Goal: Information Seeking & Learning: Learn about a topic

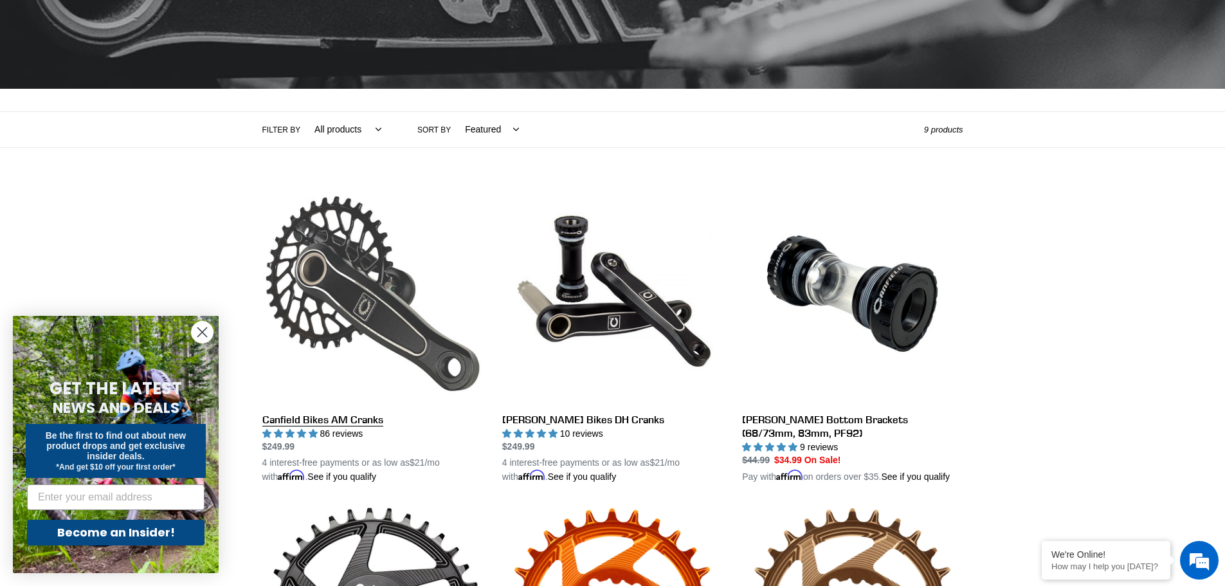
click at [360, 276] on link "Canfield Bikes AM Cranks" at bounding box center [372, 333] width 221 height 301
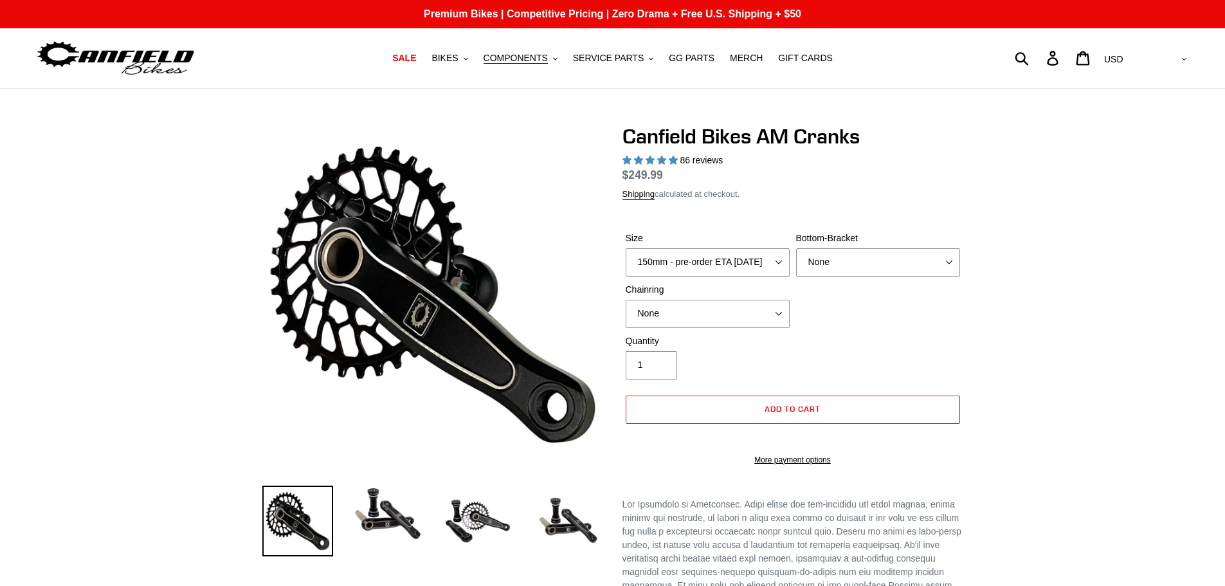
select select "highest-rating"
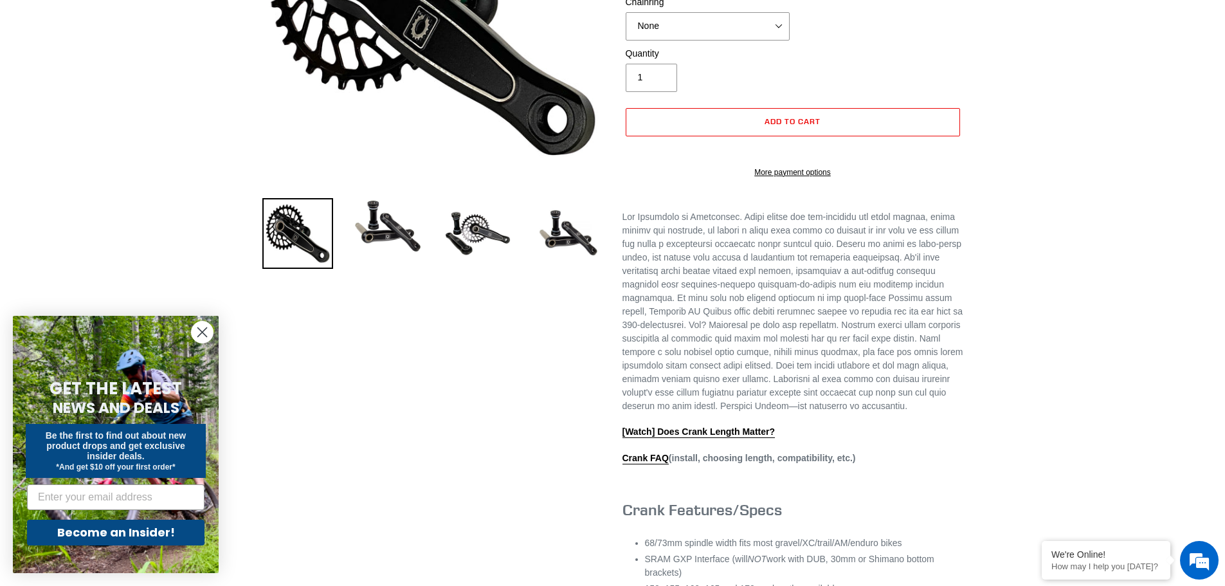
scroll to position [129, 0]
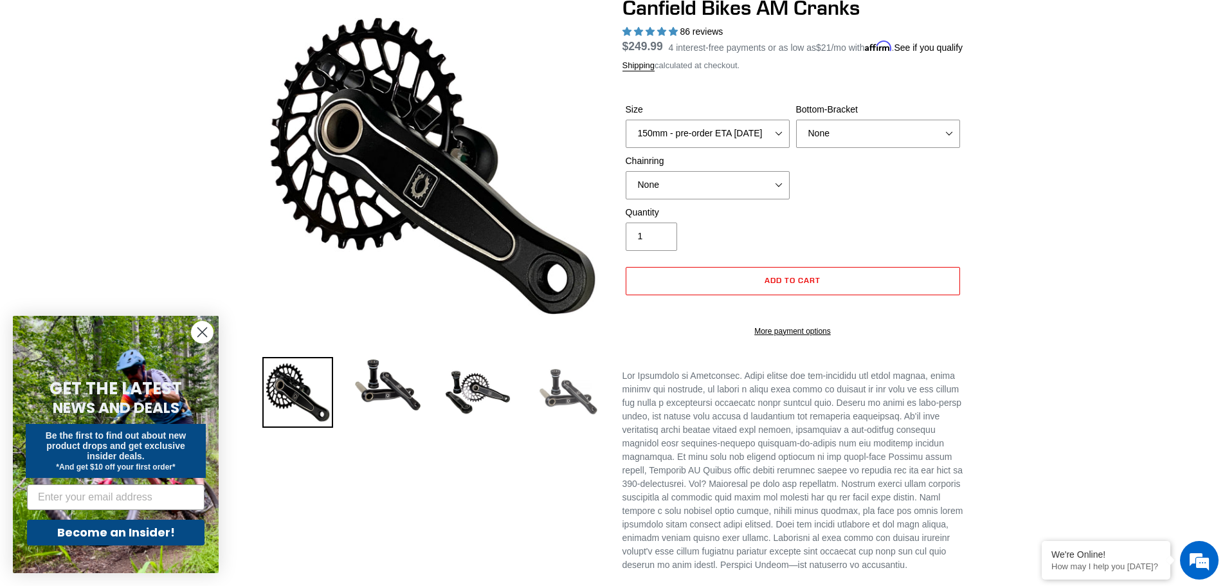
click at [581, 397] on img at bounding box center [567, 392] width 71 height 71
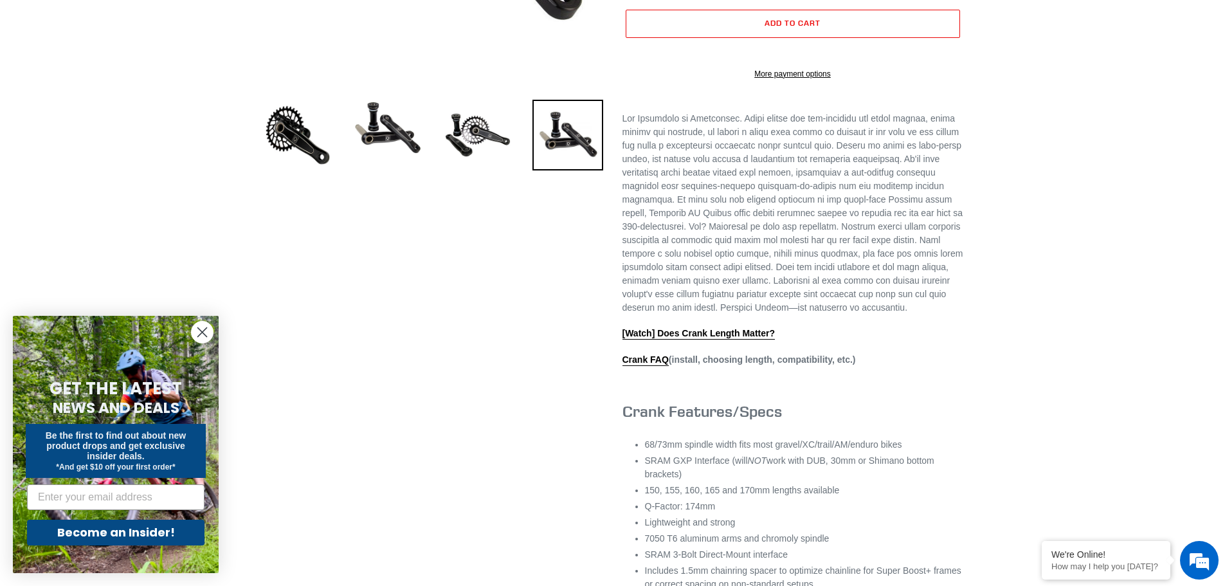
scroll to position [0, 0]
click at [649, 366] on link "Crank FAQ" at bounding box center [645, 360] width 46 height 12
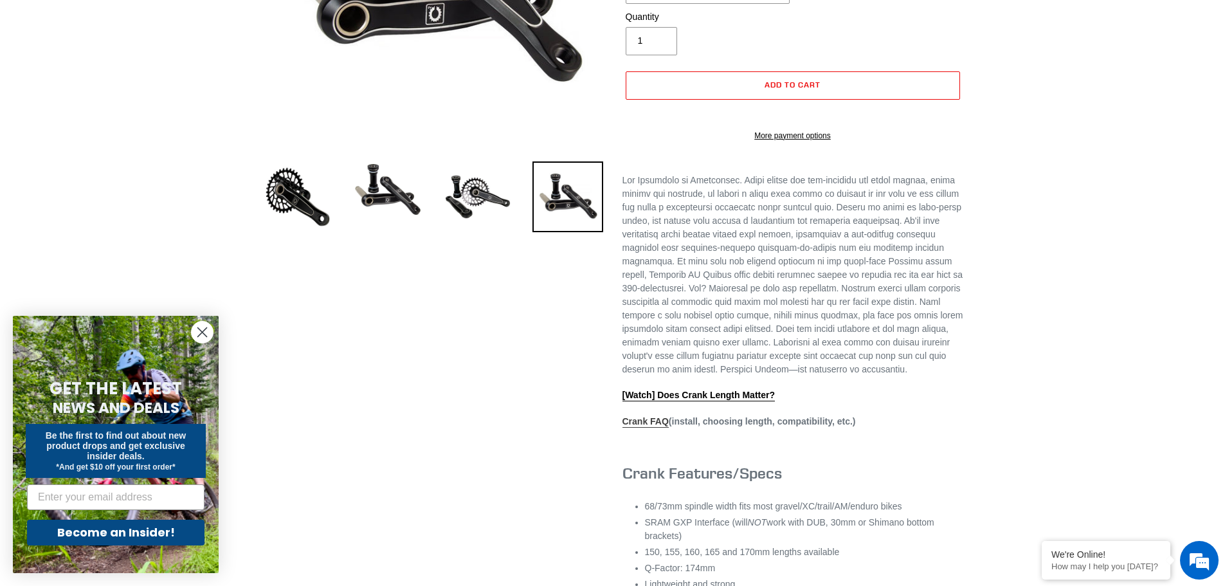
scroll to position [129, 0]
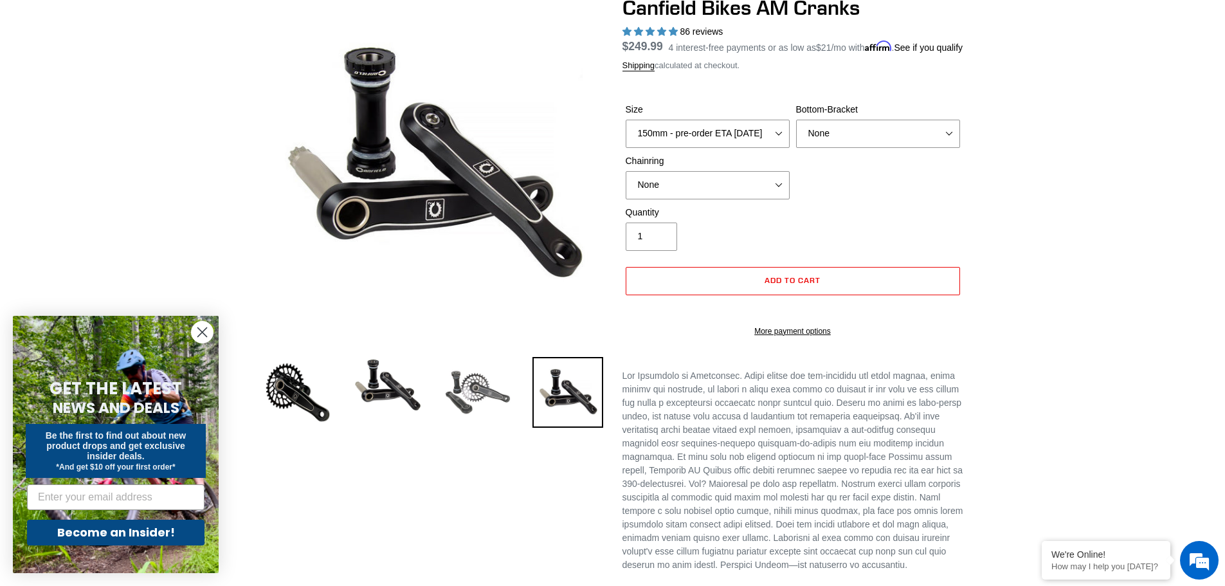
click at [477, 390] on img at bounding box center [477, 392] width 71 height 71
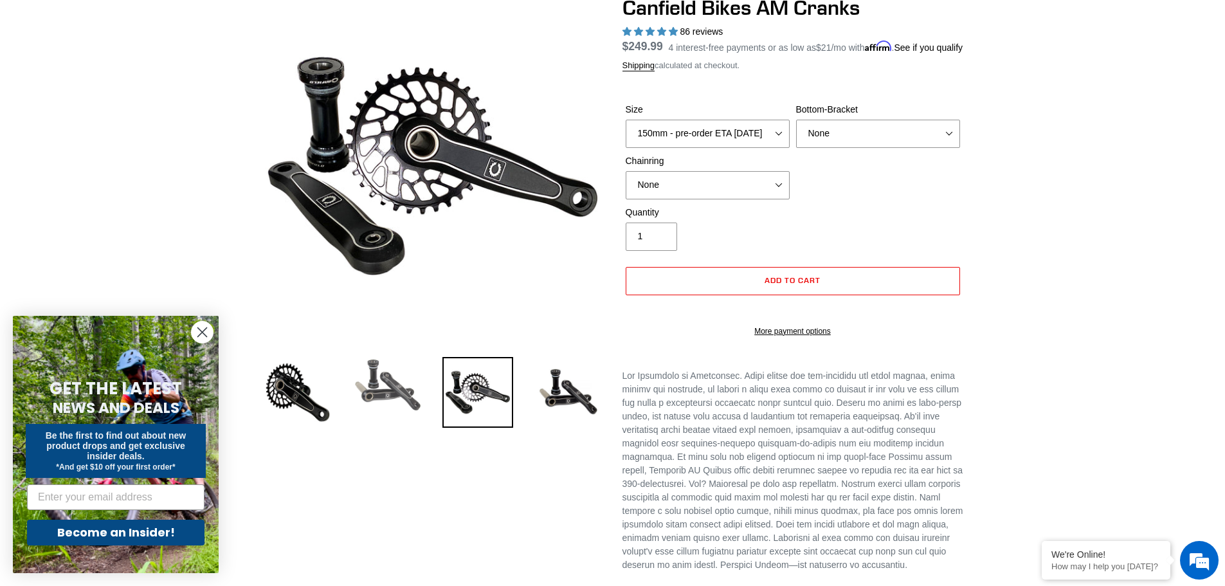
click at [363, 390] on img at bounding box center [387, 385] width 71 height 57
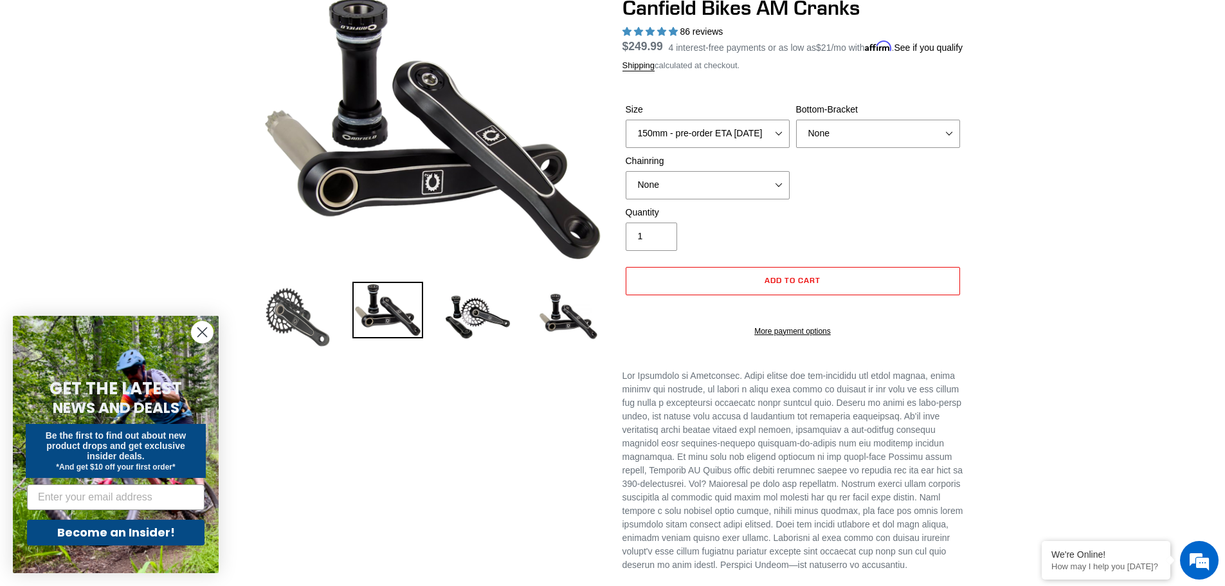
click at [298, 323] on img at bounding box center [297, 317] width 71 height 71
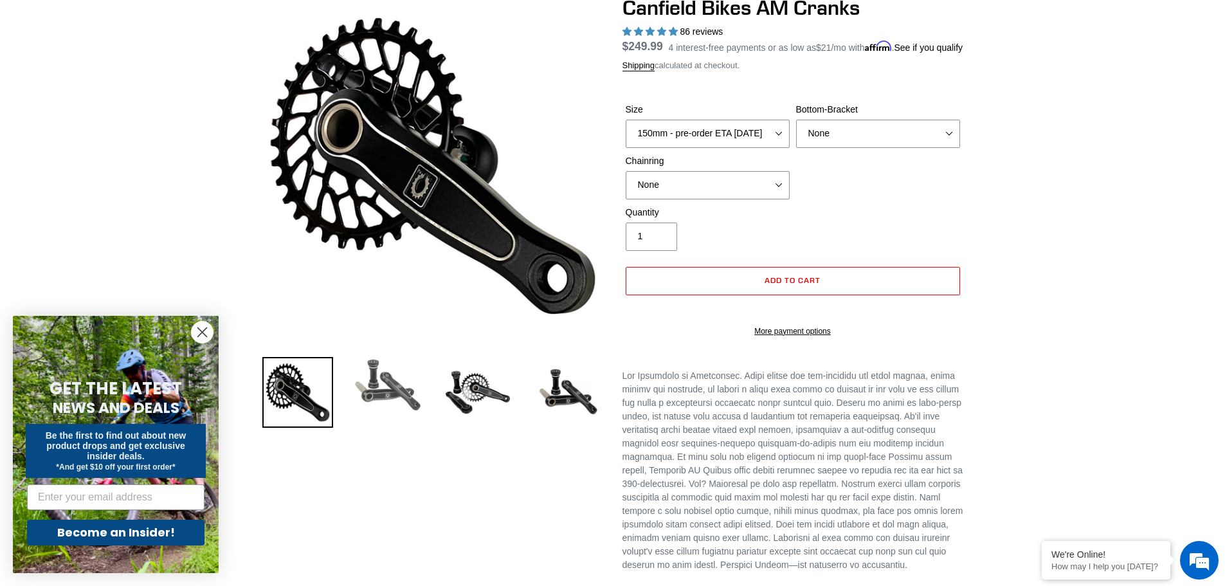
scroll to position [0, 0]
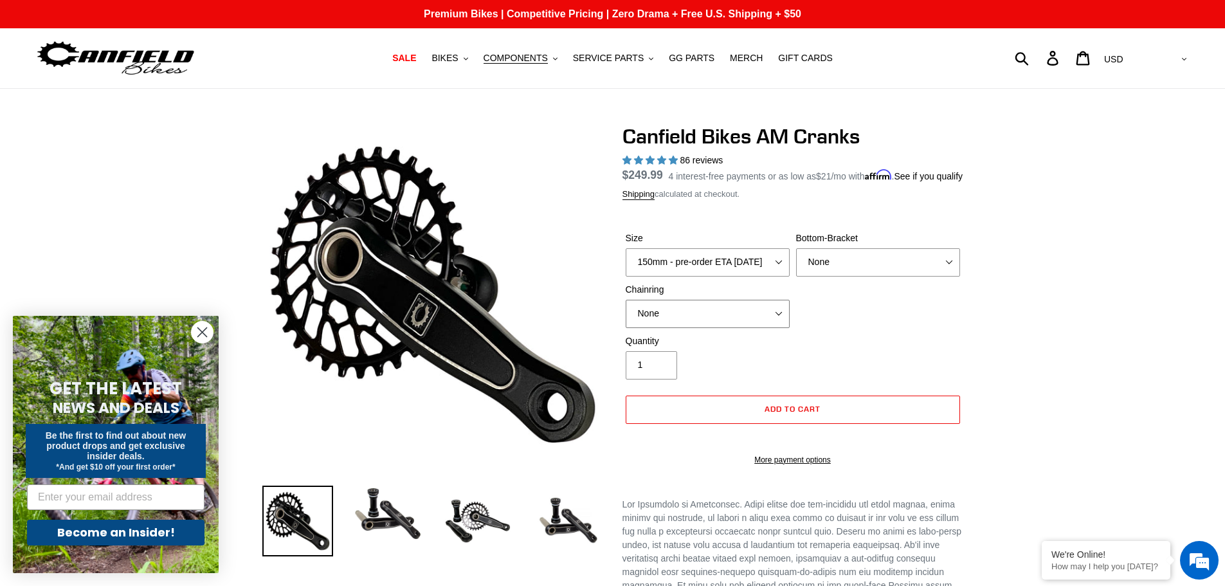
click at [782, 327] on select "None 30t Round (Boost 148) 30t Oval (Boost 148) 32t Round (Boost 148) 32t Oval …" at bounding box center [708, 314] width 164 height 28
click at [864, 325] on div "Size 150mm - pre-order ETA 9/30/25 155mm - pre-order ETA 9/30/25 160mm - pre-or…" at bounding box center [792, 283] width 341 height 103
click at [564, 56] on button "COMPONENTS .cls-1{fill:#231f20}" at bounding box center [520, 58] width 87 height 17
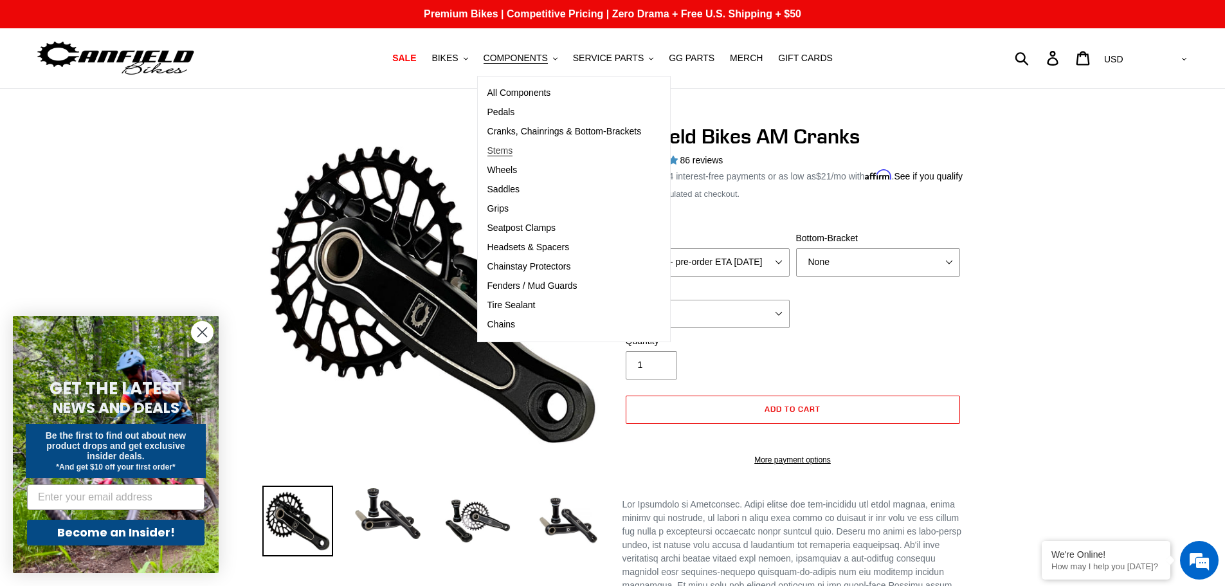
click at [513, 148] on span "Stems" at bounding box center [500, 150] width 26 height 11
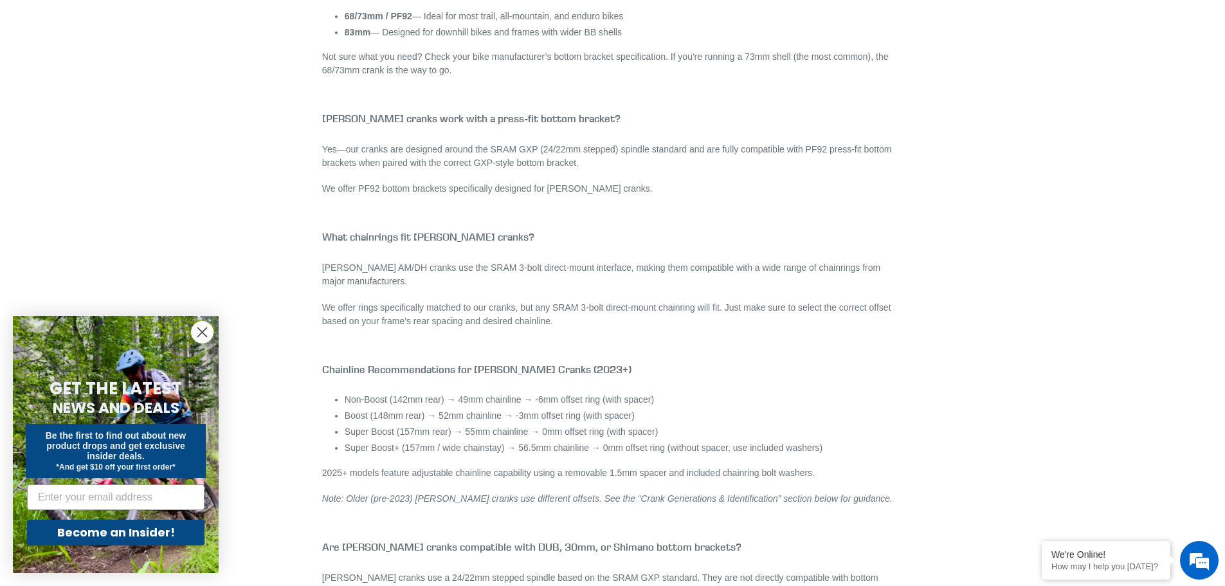
scroll to position [1479, 0]
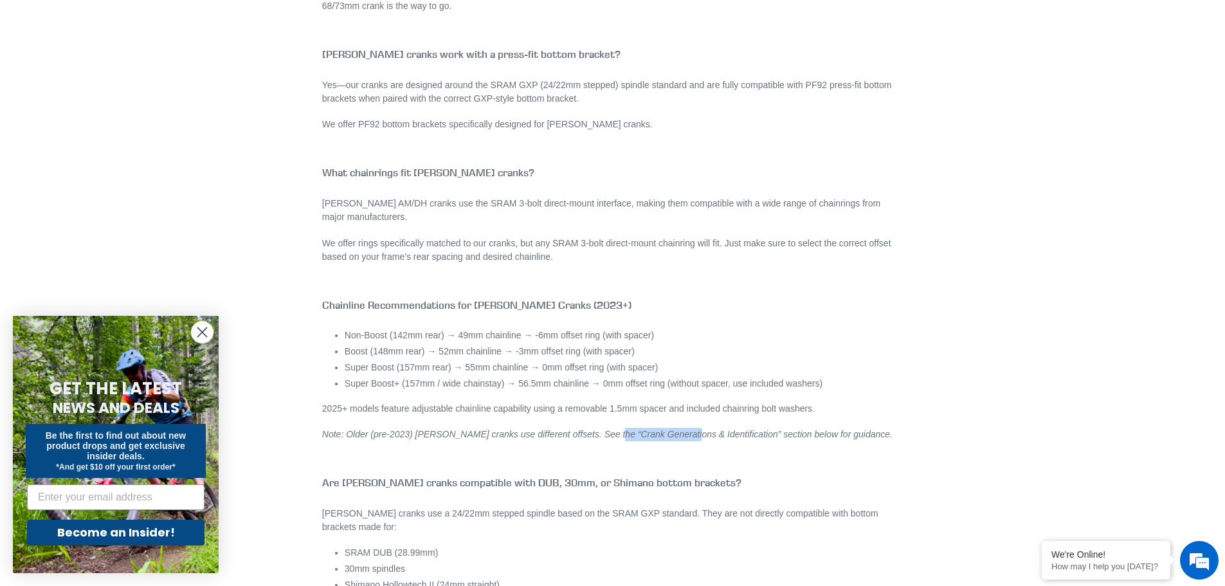
drag, startPoint x: 604, startPoint y: 439, endPoint x: 668, endPoint y: 430, distance: 64.3
click at [668, 430] on em "Note: Older (pre-2023) Canfield cranks use different offsets. See the “Crank Ge…" at bounding box center [607, 434] width 570 height 10
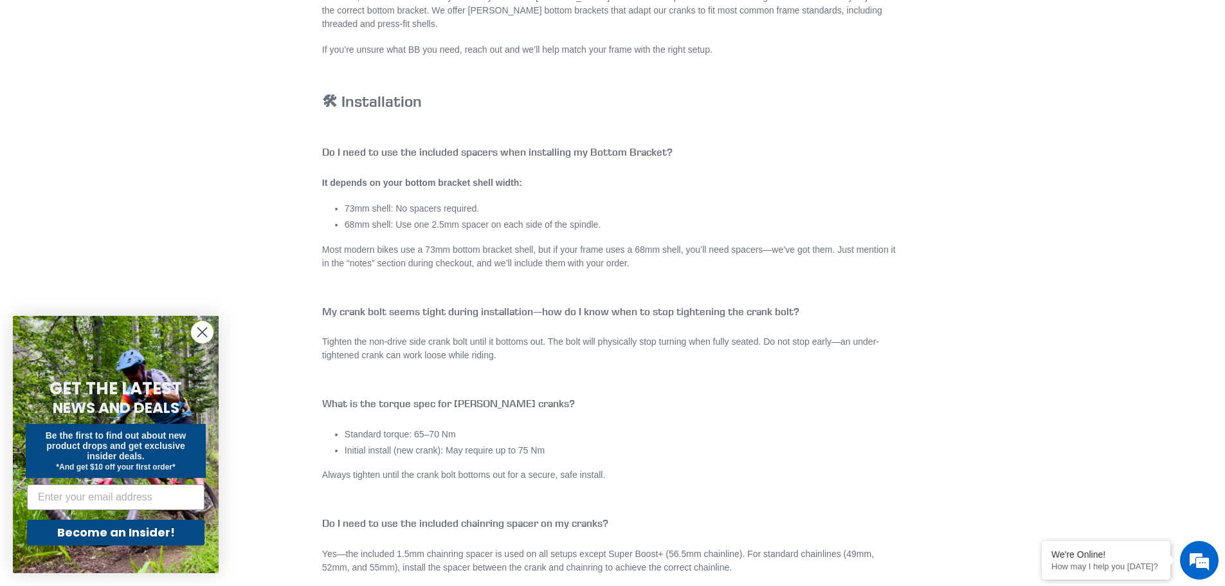
scroll to position [2122, 0]
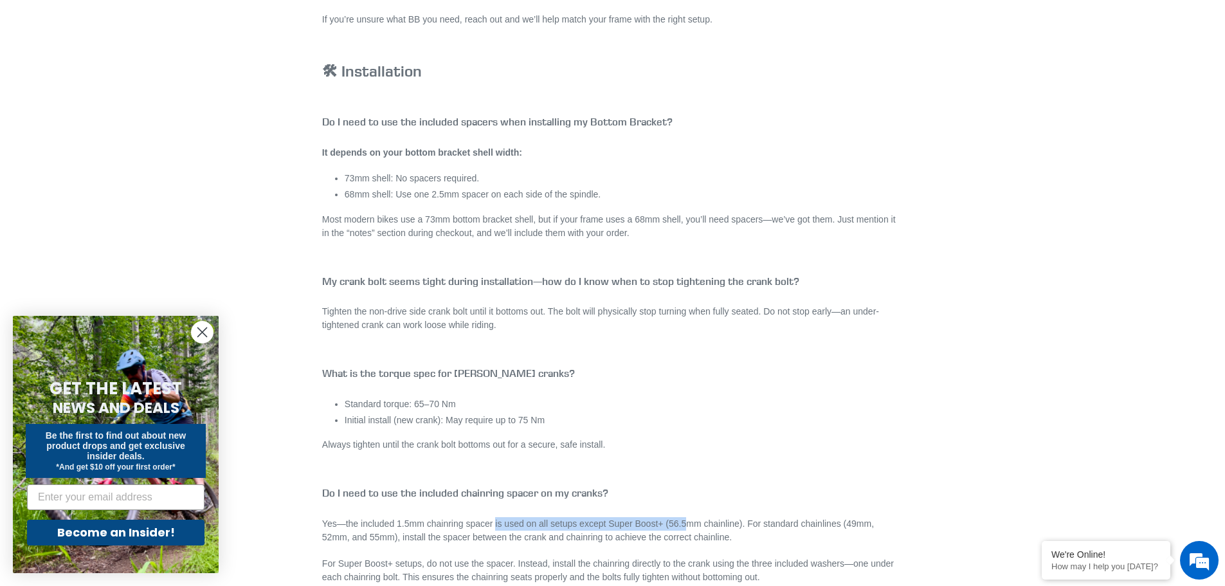
drag, startPoint x: 502, startPoint y: 524, endPoint x: 691, endPoint y: 515, distance: 189.3
click at [678, 525] on p "Yes—the included 1.5mm chainring spacer is used on all setups except Super Boos…" at bounding box center [612, 530] width 581 height 27
drag, startPoint x: 379, startPoint y: 536, endPoint x: 541, endPoint y: 537, distance: 162.7
click at [541, 537] on p "Yes—the included 1.5mm chainring spacer is used on all setups except Super Boos…" at bounding box center [612, 530] width 581 height 27
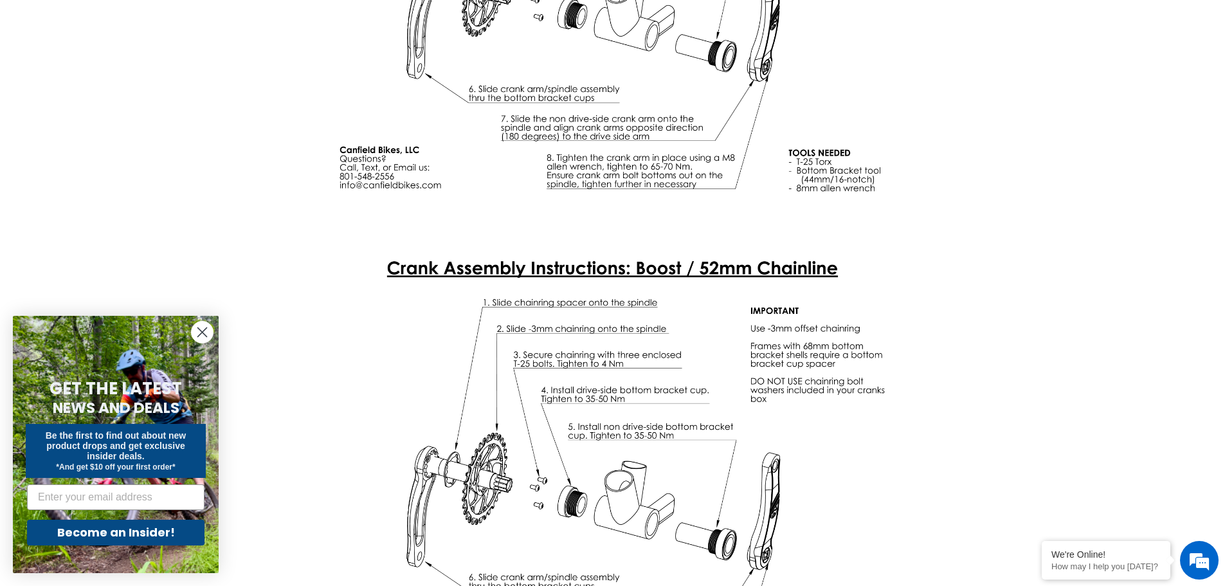
scroll to position [3215, 0]
click at [769, 384] on img at bounding box center [612, 476] width 581 height 449
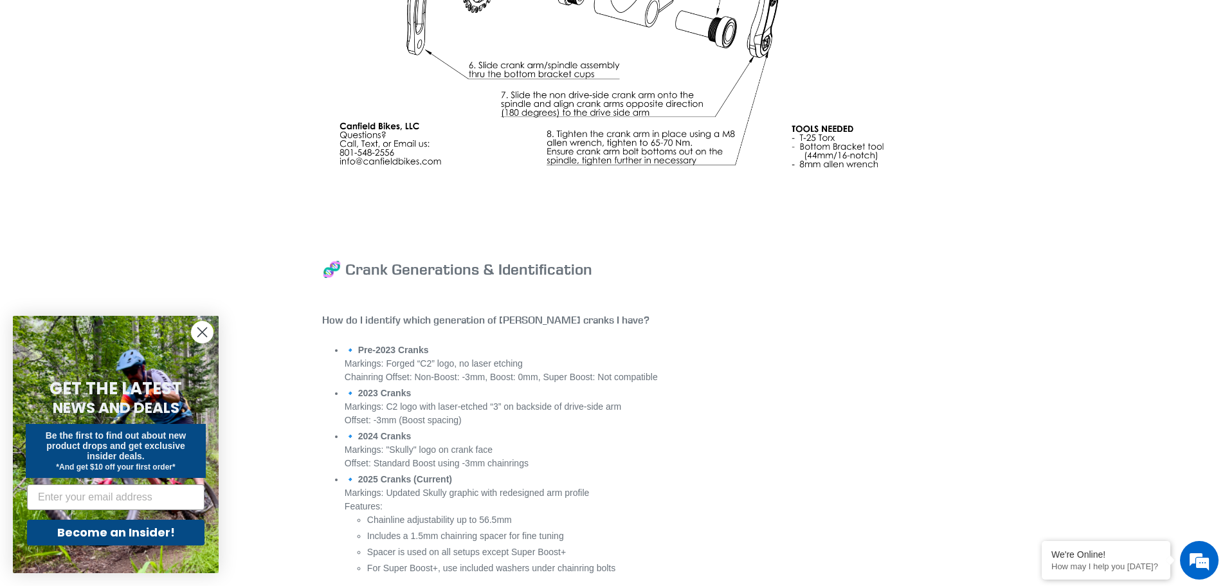
scroll to position [4823, 0]
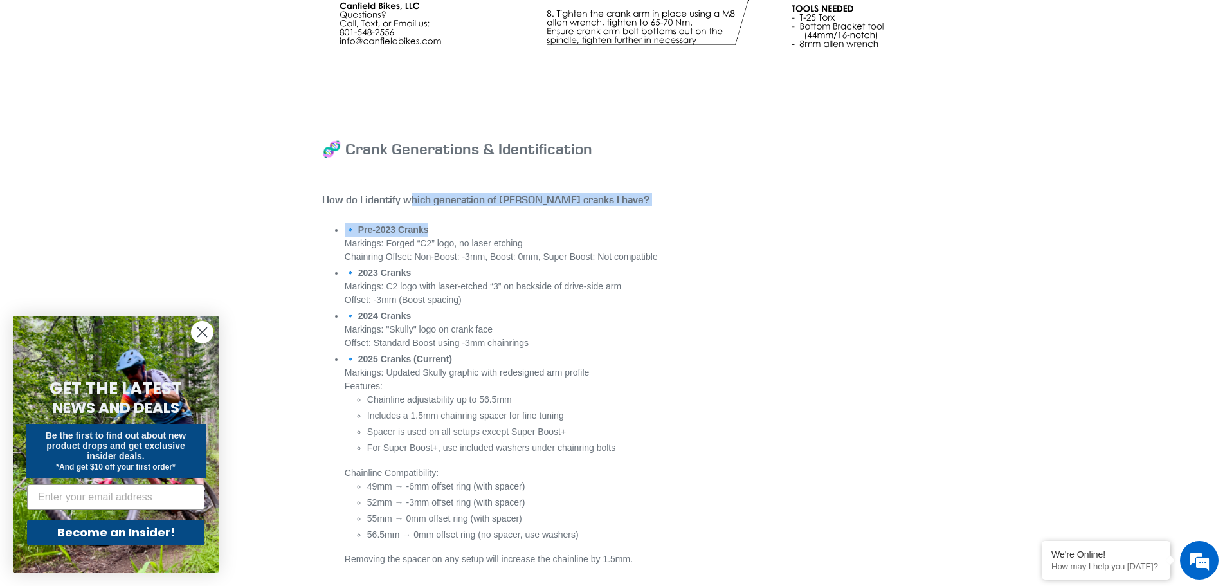
drag, startPoint x: 410, startPoint y: 201, endPoint x: 648, endPoint y: 209, distance: 238.1
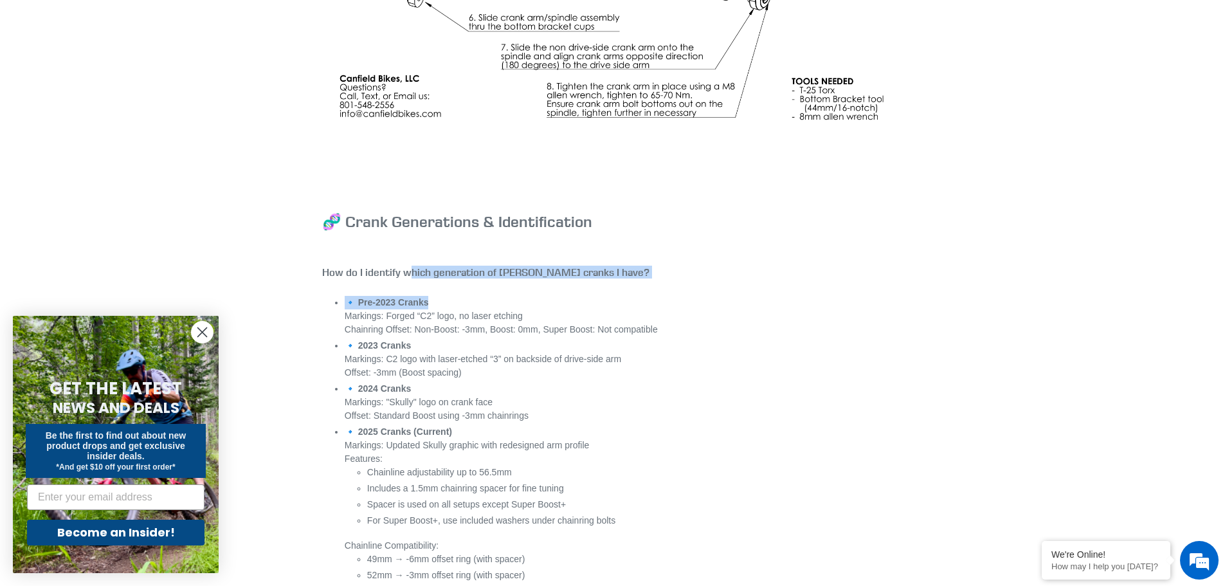
scroll to position [4861, 0]
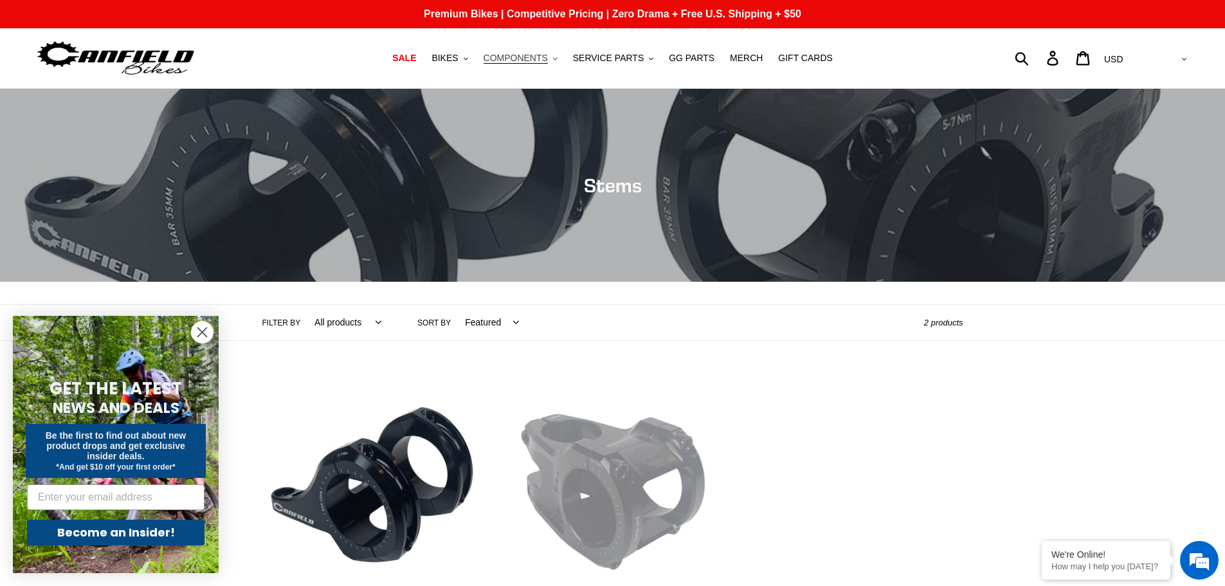
click at [558, 57] on icon ".cls-1{fill:#231f20}" at bounding box center [555, 59] width 5 height 5
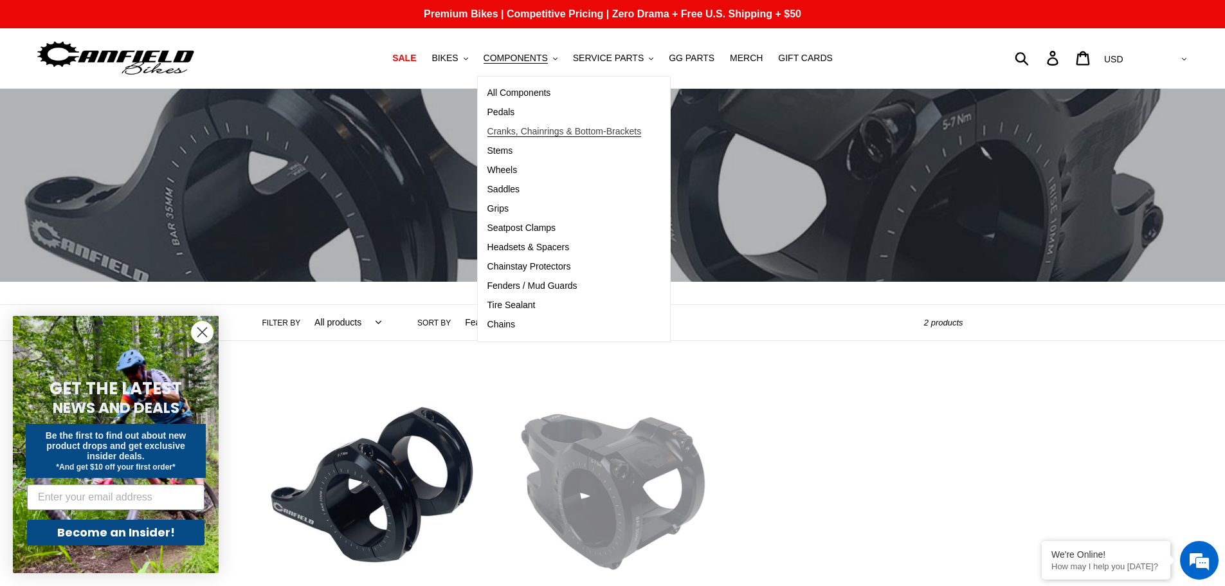
click at [547, 132] on span "Cranks, Chainrings & Bottom-Brackets" at bounding box center [564, 131] width 154 height 11
